Goal: Task Accomplishment & Management: Complete application form

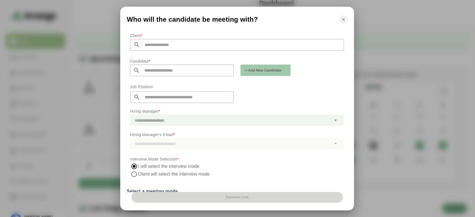
click at [344, 19] on icon "button" at bounding box center [343, 19] width 5 height 5
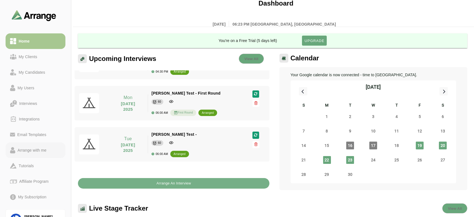
scroll to position [31, 0]
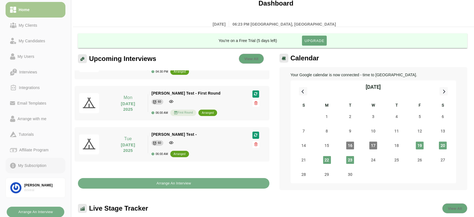
click at [29, 164] on div "My Subscription" at bounding box center [32, 165] width 33 height 7
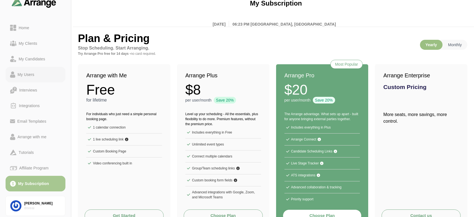
scroll to position [13, 0]
click at [31, 74] on div "My Users" at bounding box center [25, 75] width 21 height 7
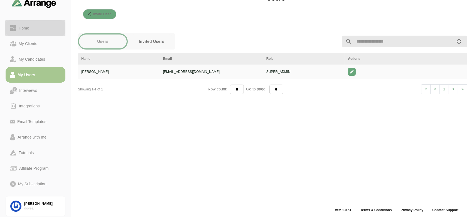
click at [39, 28] on div "Home" at bounding box center [35, 28] width 51 height 7
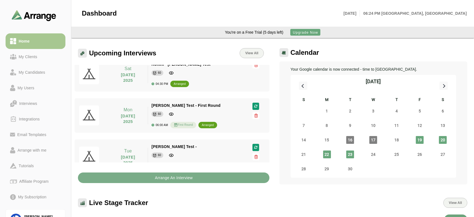
scroll to position [98, 0]
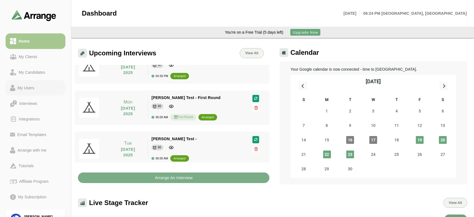
click at [30, 86] on div "My Users" at bounding box center [25, 88] width 21 height 7
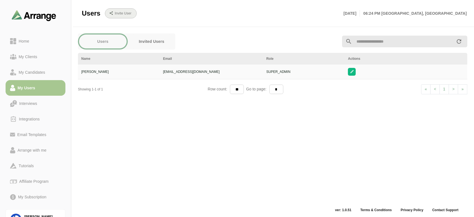
click at [130, 15] on span "Invite User" at bounding box center [120, 13] width 21 height 4
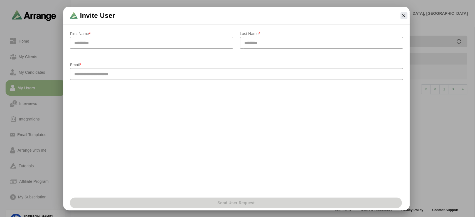
click at [144, 45] on input "text" at bounding box center [151, 43] width 163 height 12
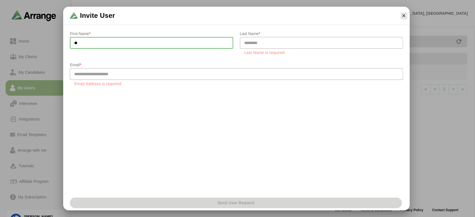
type input "*"
type input "****"
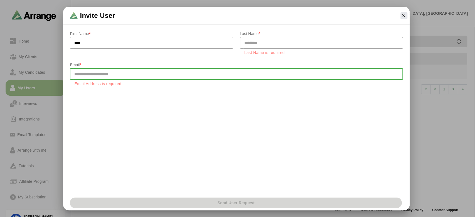
click at [133, 77] on input "email" at bounding box center [236, 74] width 333 height 12
click at [249, 46] on input "text" at bounding box center [321, 43] width 163 height 12
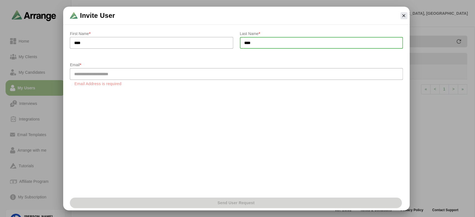
type input "****"
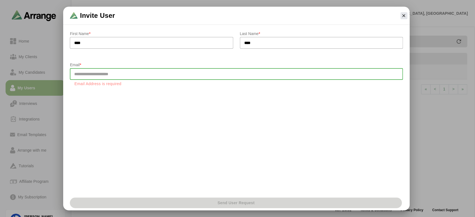
click at [240, 75] on input "email" at bounding box center [236, 74] width 333 height 12
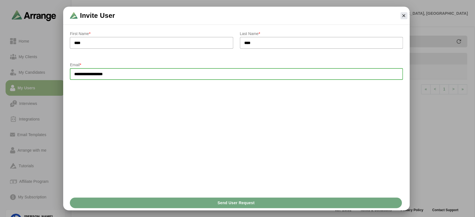
type input "**********"
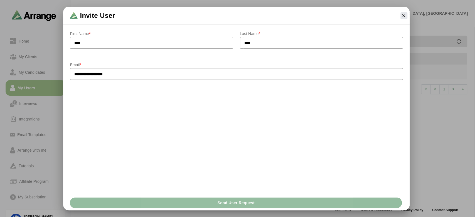
click at [263, 201] on button "Send User Request" at bounding box center [236, 203] width 332 height 11
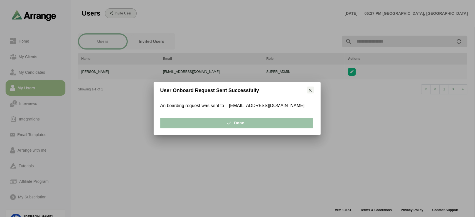
click at [310, 94] on div "User Onboard Request Sent Successfully" at bounding box center [237, 90] width 167 height 17
click at [310, 91] on icon "button" at bounding box center [310, 90] width 5 height 5
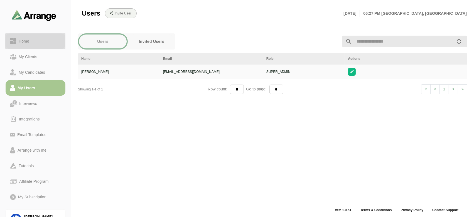
click at [34, 41] on div "Home" at bounding box center [35, 41] width 51 height 7
